Goal: Communication & Community: Ask a question

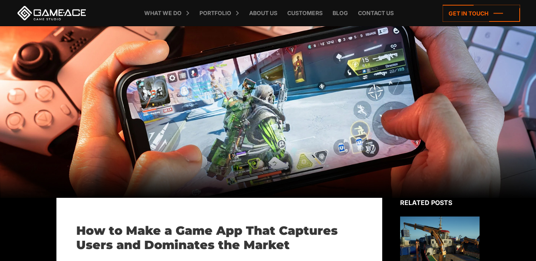
click at [454, 240] on img at bounding box center [440, 253] width 80 height 73
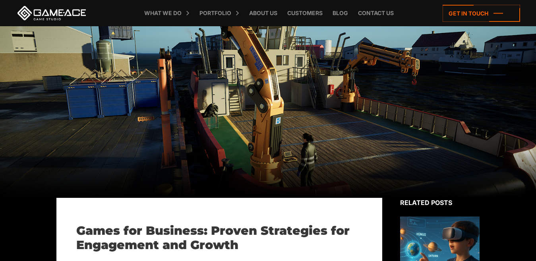
click at [449, 121] on div at bounding box center [268, 112] width 536 height 172
click at [497, 12] on icon at bounding box center [482, 13] width 78 height 17
click at [335, 99] on div at bounding box center [268, 112] width 536 height 172
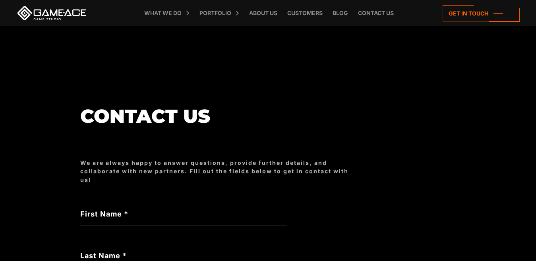
click at [109, 212] on label "First Name *" at bounding box center [183, 214] width 207 height 11
click at [109, 212] on input "First Name *" at bounding box center [183, 217] width 207 height 18
type input "********"
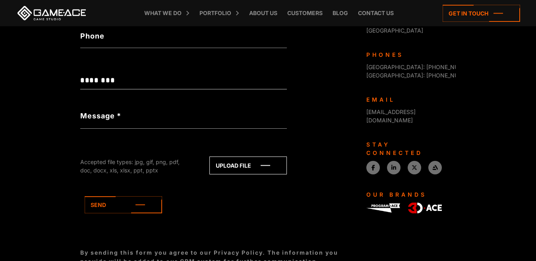
scroll to position [349, 0]
